Goal: Task Accomplishment & Management: Manage account settings

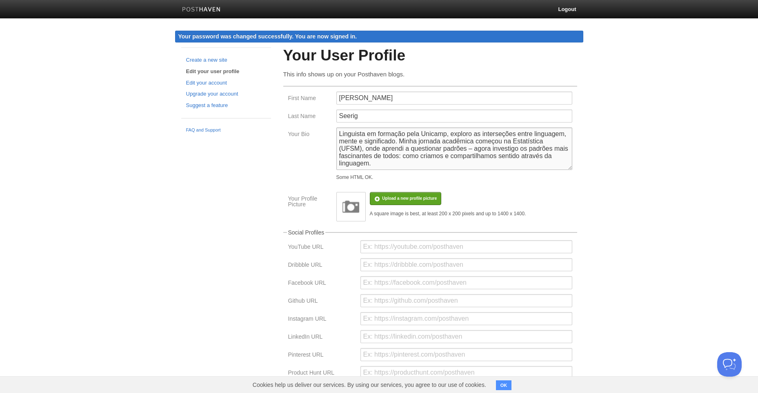
click at [401, 168] on textarea "Linguista em formação pela Unicamp, exploro as interseções entre linguagem, men…" at bounding box center [454, 148] width 236 height 42
click at [397, 166] on textarea "Linguista em formação pela Unicamp, exploro as interseções entre linguagem, men…" at bounding box center [454, 148] width 236 height 42
click at [397, 163] on textarea "Linguista em formação pela Unicamp, exploro as interseções entre linguagem, men…" at bounding box center [454, 148] width 236 height 42
drag, startPoint x: 390, startPoint y: 162, endPoint x: 476, endPoint y: 146, distance: 86.7
click at [476, 146] on textarea "Linguista em formação pela Unicamp, exploro as interseções entre linguagem, men…" at bounding box center [454, 148] width 236 height 42
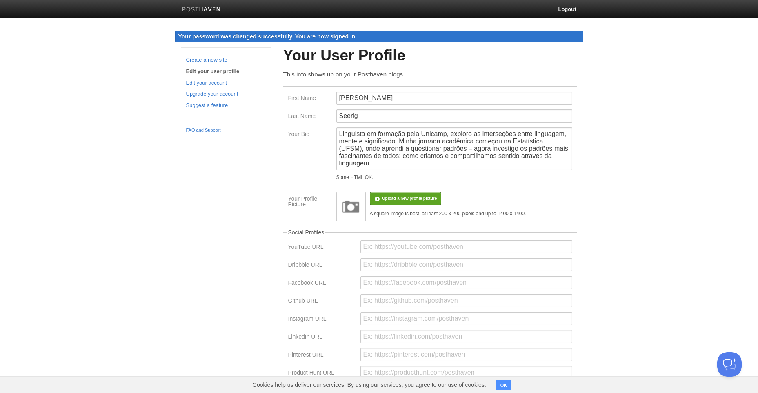
click at [579, 194] on div "Your User Profile This info shows up on your Posthaven blogs. First Name [PERSO…" at bounding box center [430, 275] width 306 height 456
click at [386, 138] on textarea "Linguista em formação pela Unicamp, exploro as interseções entre linguagem, men…" at bounding box center [454, 148] width 236 height 42
click at [387, 138] on textarea "Linguista em formação pela Unicamp, exploro as interseções entre linguagem, men…" at bounding box center [454, 148] width 236 height 42
click at [503, 161] on textarea "Linguista em formação pela Unicamp, exploro as interseções entre linguagem, psi…" at bounding box center [454, 148] width 236 height 42
click at [517, 163] on textarea "Linguista em formação pela Unicamp, exploro as interseções entre linguagem, psi…" at bounding box center [454, 148] width 236 height 42
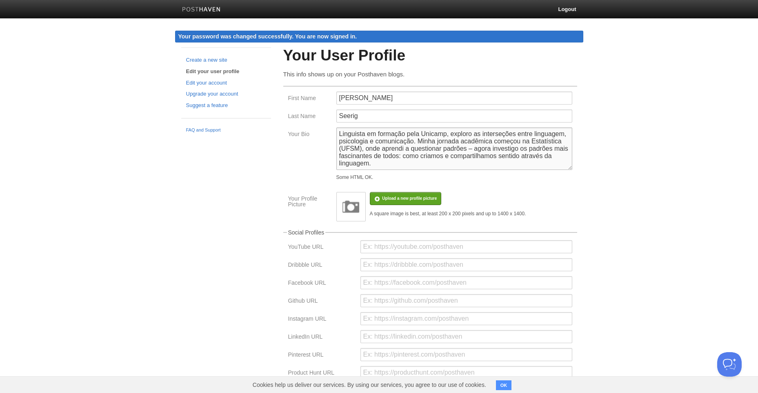
drag, startPoint x: 521, startPoint y: 151, endPoint x: 531, endPoint y: 161, distance: 14.7
click at [531, 161] on textarea "Linguista em formação pela Unicamp, exploro as interseções entre linguagem, psi…" at bounding box center [454, 148] width 236 height 42
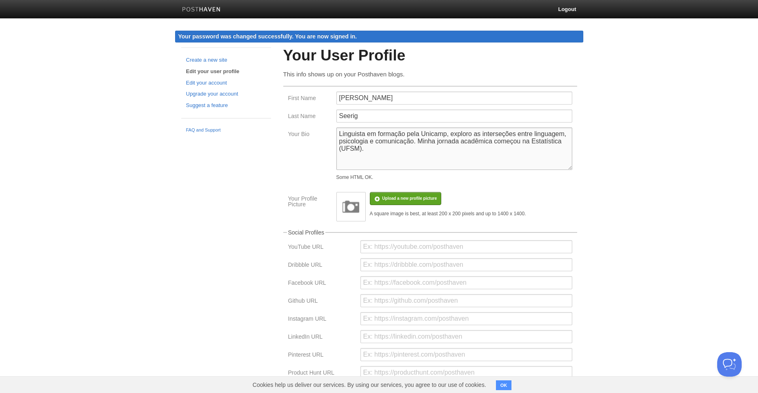
click at [469, 137] on textarea "Linguista em formação pela Unicamp, exploro as interseções entre linguagem, psi…" at bounding box center [454, 148] width 236 height 42
click at [470, 142] on textarea "Linguista em formação pela Unicamp, exploro as interseções entre linguagem, psi…" at bounding box center [454, 148] width 236 height 42
click at [383, 153] on textarea "Linguista em formação pela Unicamp, exploro as interseções entre linguagem, psi…" at bounding box center [454, 148] width 236 height 42
click at [343, 160] on textarea "Linguista em formação pela Unicamp, exploro as interseções entre linguagem, psi…" at bounding box center [454, 148] width 236 height 42
click at [445, 131] on textarea "Linguista em formação pela Unicamp, exploro as interseções entre linguagem, psi…" at bounding box center [454, 148] width 236 height 42
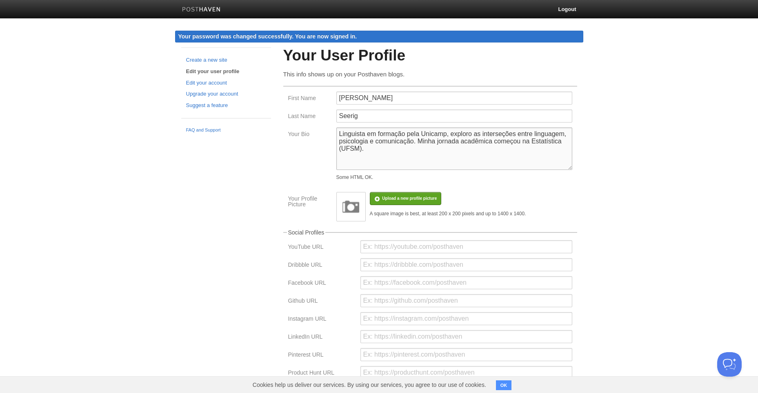
click at [448, 131] on textarea "Linguista em formação pela Unicamp, exploro as interseções entre linguagem, psi…" at bounding box center [454, 148] width 236 height 42
click at [446, 131] on textarea "Linguista em formação pela Unicamp, exploro as interseções entre linguagem, psi…" at bounding box center [454, 148] width 236 height 42
drag, startPoint x: 446, startPoint y: 131, endPoint x: 430, endPoint y: 132, distance: 16.0
click at [430, 132] on textarea "Linguista em formação pela Unicamp, exploro as interseções entre linguagem, psi…" at bounding box center [454, 148] width 236 height 42
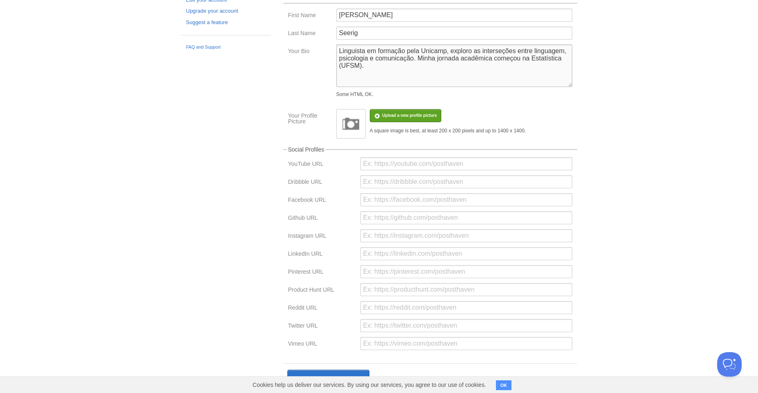
scroll to position [110, 0]
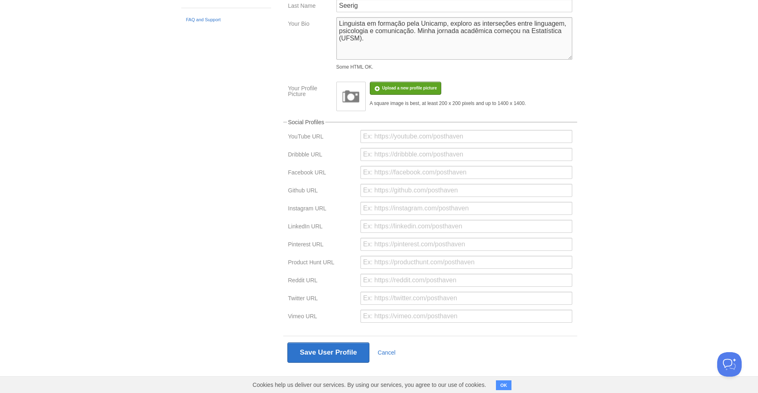
type textarea "Linguista em formação pela Unicamp, exploro as interseções entre linguagem, psi…"
